Goal: Navigation & Orientation: Find specific page/section

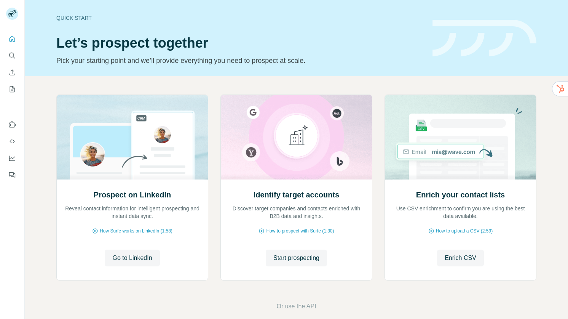
click at [18, 53] on div at bounding box center [12, 104] width 24 height 154
click at [11, 55] on icon "Search" at bounding box center [12, 56] width 8 height 8
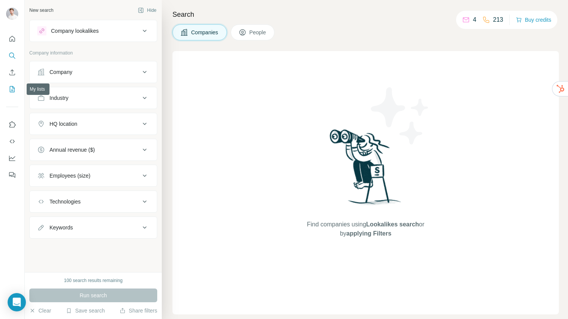
click at [8, 89] on button "My lists" at bounding box center [12, 89] width 12 height 14
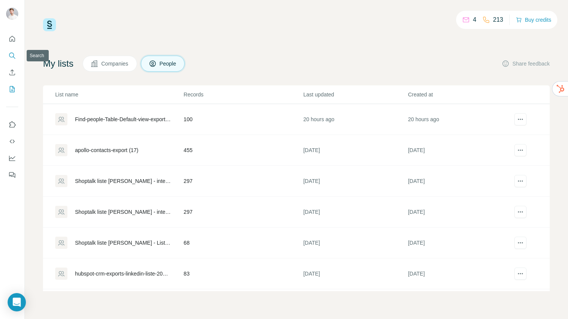
click at [10, 50] on button "Search" at bounding box center [12, 56] width 12 height 14
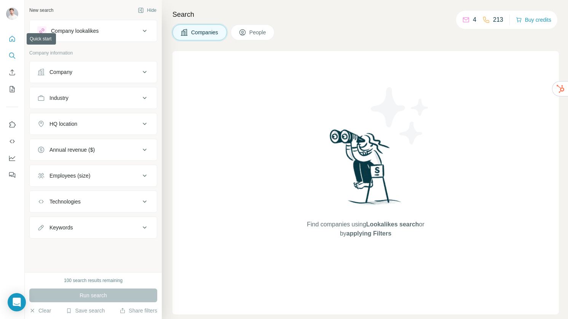
click at [13, 36] on icon "Quick start" at bounding box center [13, 39] width 6 height 6
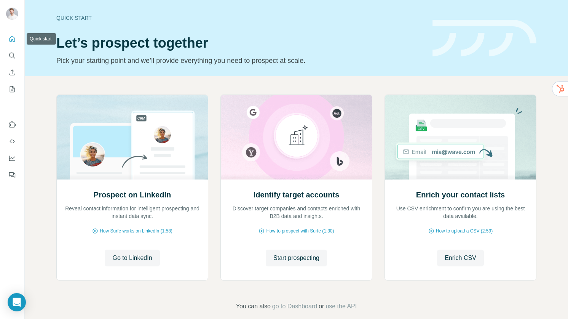
click at [13, 36] on icon "Quick start" at bounding box center [13, 39] width 6 height 6
click at [8, 83] on button "My lists" at bounding box center [12, 89] width 12 height 14
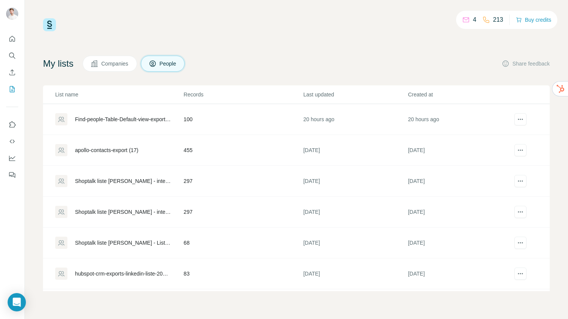
click at [308, 96] on p "Last updated" at bounding box center [356, 95] width 104 height 8
drag, startPoint x: 10, startPoint y: 173, endPoint x: 39, endPoint y: 98, distance: 81.1
click at [41, 98] on div "4 213 Buy credits My lists Companies People Share feedback List name Records La…" at bounding box center [284, 159] width 568 height 319
